Goal: Check status: Check status

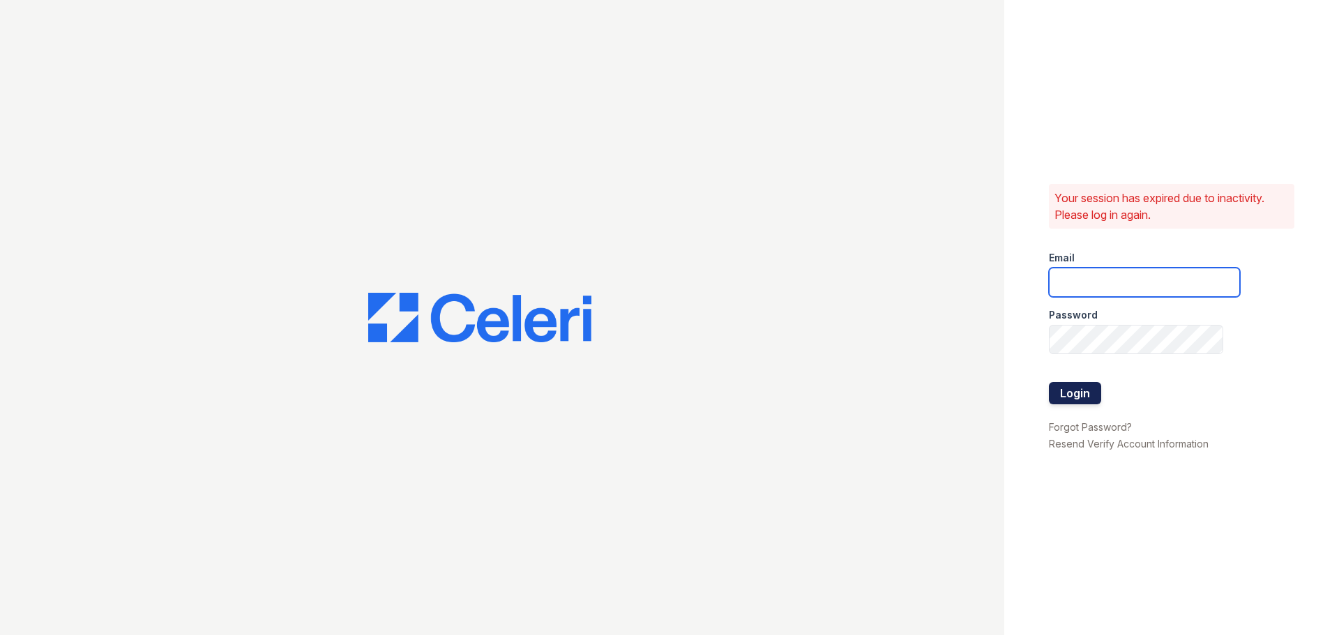
type input "[EMAIL_ADDRESS][DOMAIN_NAME]"
click at [1090, 384] on button "Login" at bounding box center [1075, 393] width 52 height 22
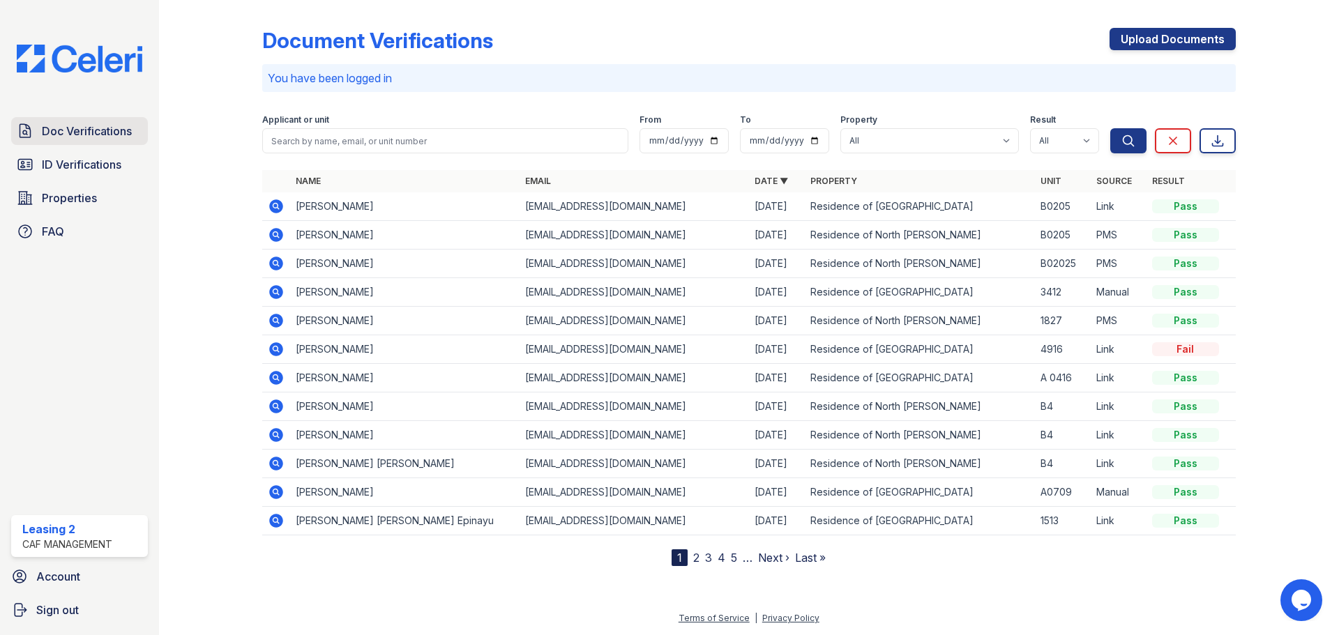
click at [103, 135] on span "Doc Verifications" at bounding box center [87, 131] width 90 height 17
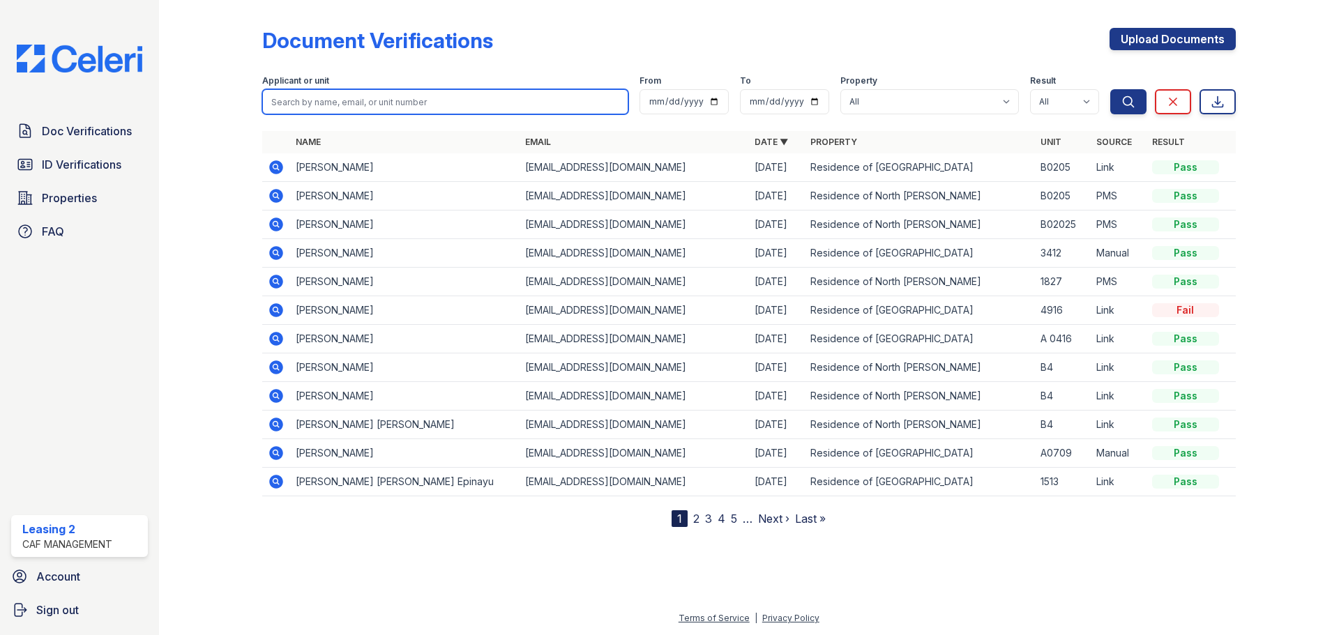
click at [336, 96] on input "search" at bounding box center [445, 101] width 366 height 25
type input "[PERSON_NAME]"
click at [1110, 89] on button "Search" at bounding box center [1128, 101] width 36 height 25
